Goal: Task Accomplishment & Management: Complete application form

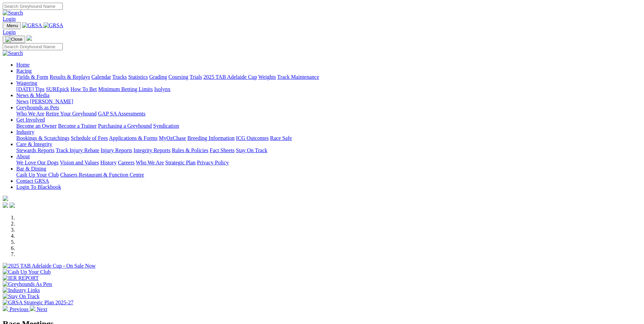
click at [69, 135] on link "Bookings & Scratchings" at bounding box center [42, 138] width 53 height 6
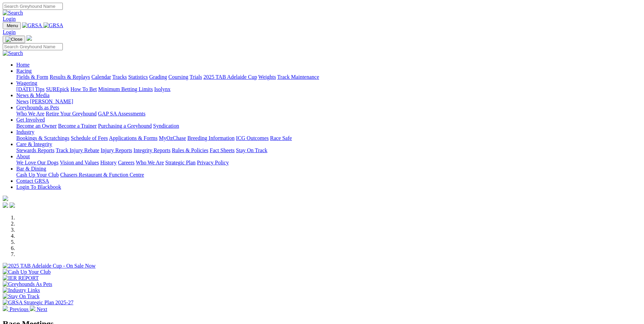
click at [208, 147] on link "Rules & Policies" at bounding box center [190, 150] width 37 height 6
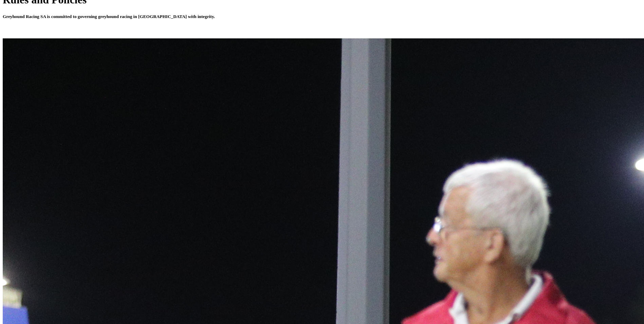
scroll to position [238, 0]
